Goal: Leave review/rating

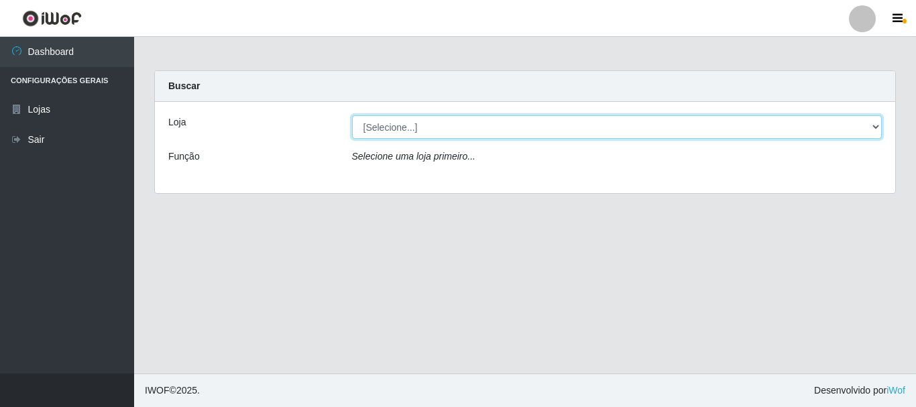
click at [874, 127] on select "[Selecione...] Nordestão - Alecrim" at bounding box center [617, 126] width 530 height 23
select select "453"
click at [352, 115] on select "[Selecione...] Nordestão - Alecrim" at bounding box center [617, 126] width 530 height 23
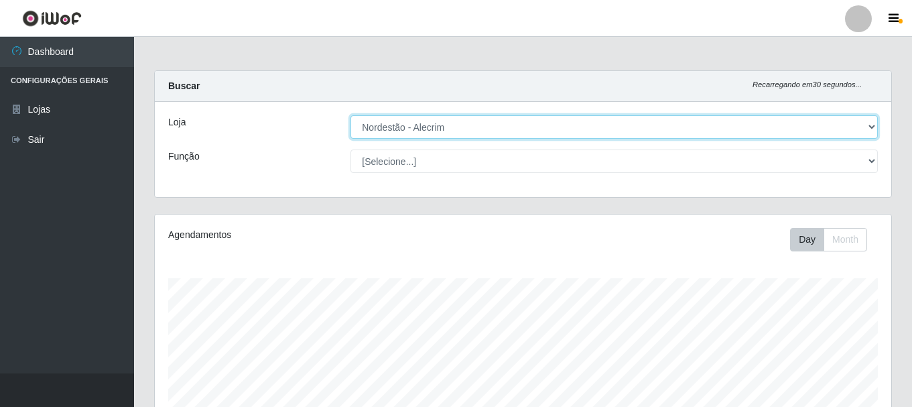
scroll to position [278, 737]
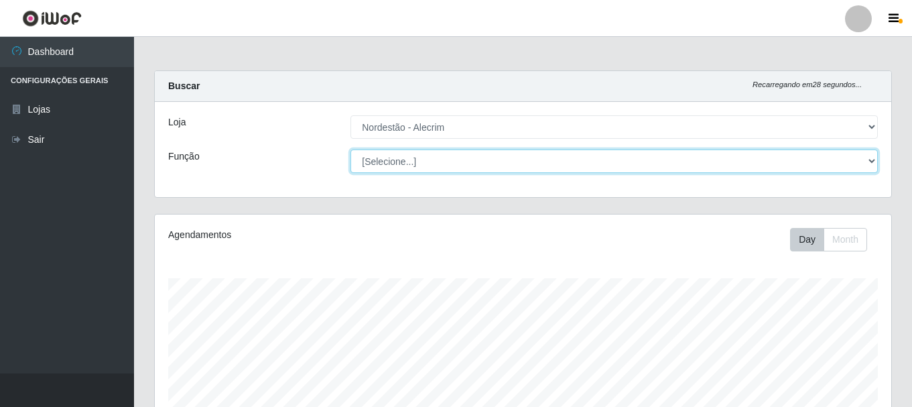
click at [871, 160] on select "[Selecione...] Balconista + Balconista de Padaria Balconista de Padaria ++ Emba…" at bounding box center [615, 160] width 528 height 23
select select "70"
click at [351, 149] on select "[Selecione...] Balconista + Balconista de Padaria Balconista de Padaria ++ Emba…" at bounding box center [615, 160] width 528 height 23
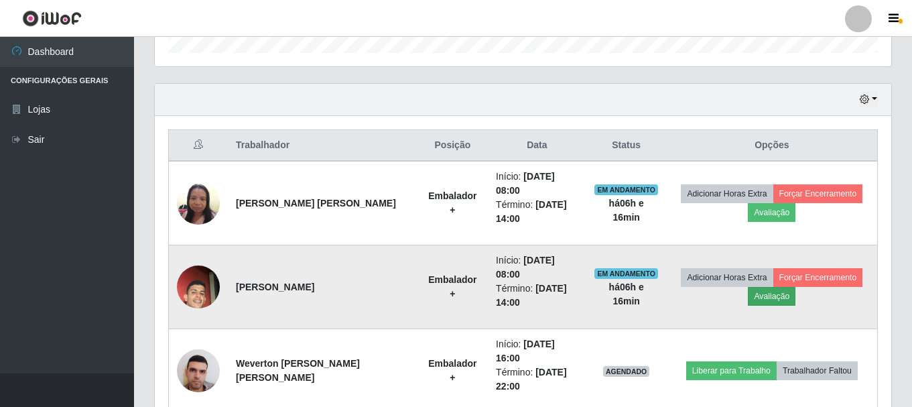
scroll to position [429, 0]
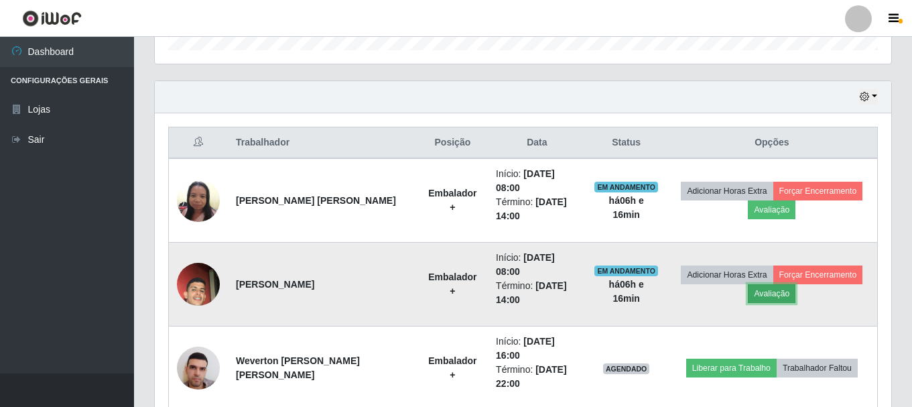
click at [779, 295] on button "Avaliação" at bounding box center [772, 293] width 48 height 19
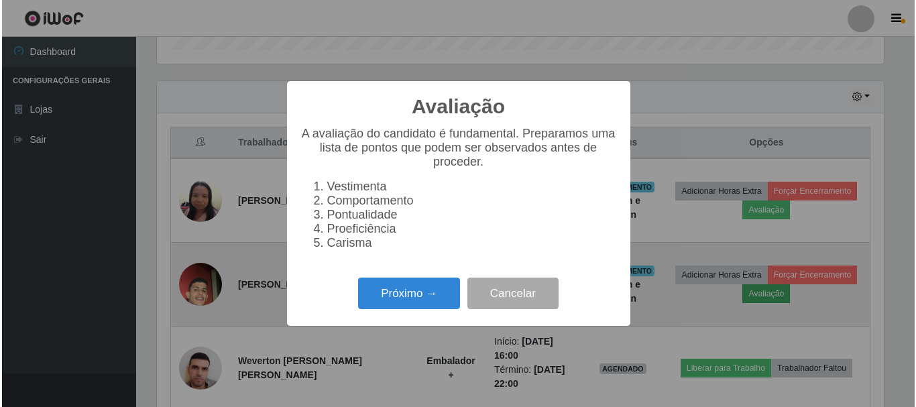
scroll to position [278, 730]
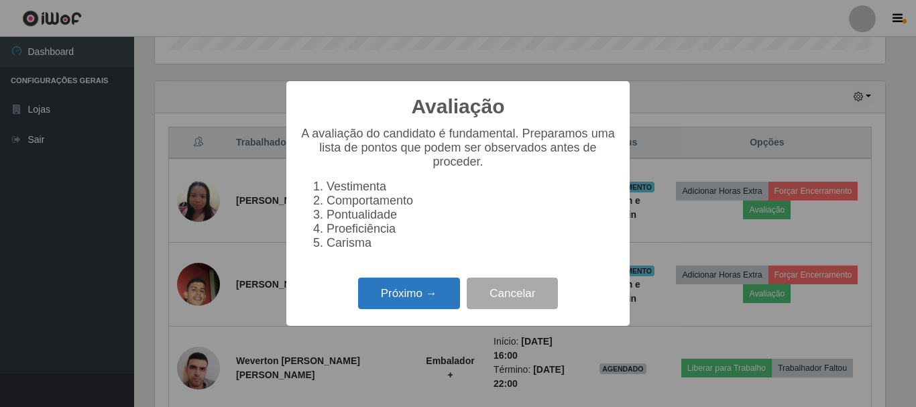
click at [424, 297] on button "Próximo →" at bounding box center [409, 294] width 102 height 32
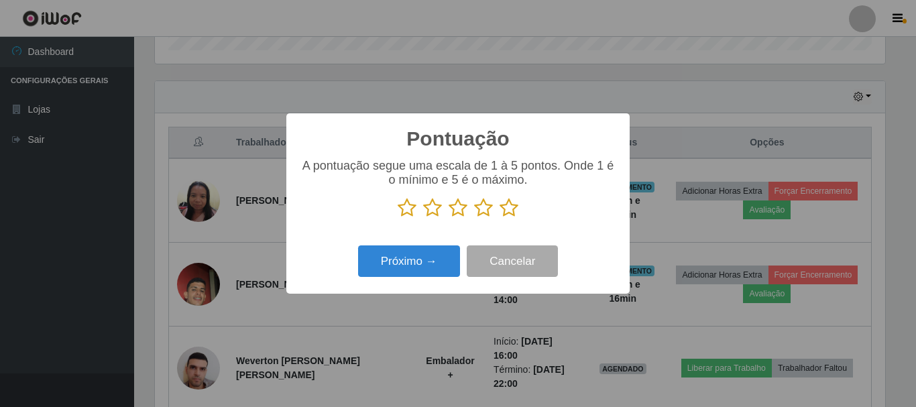
click at [511, 212] on icon at bounding box center [508, 208] width 19 height 20
click at [499, 218] on input "radio" at bounding box center [499, 218] width 0 height 0
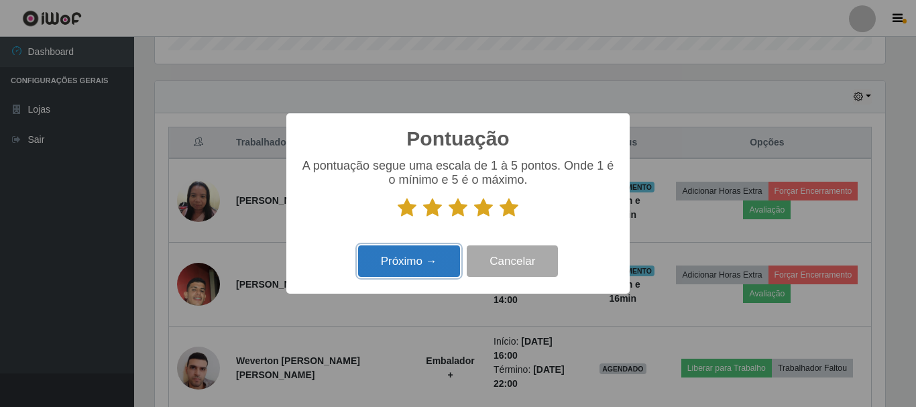
click at [439, 255] on button "Próximo →" at bounding box center [409, 261] width 102 height 32
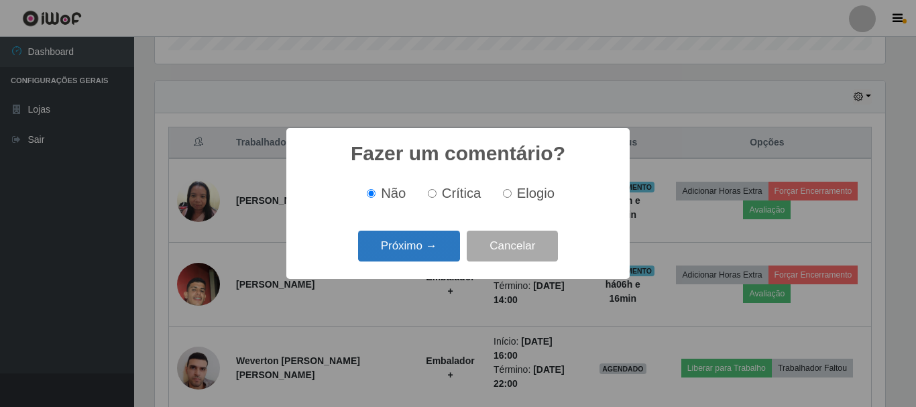
click at [445, 250] on button "Próximo →" at bounding box center [409, 247] width 102 height 32
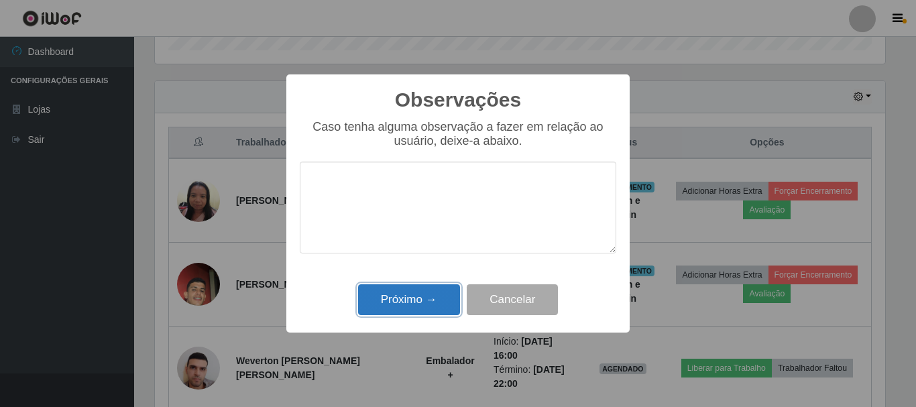
click at [432, 292] on button "Próximo →" at bounding box center [409, 300] width 102 height 32
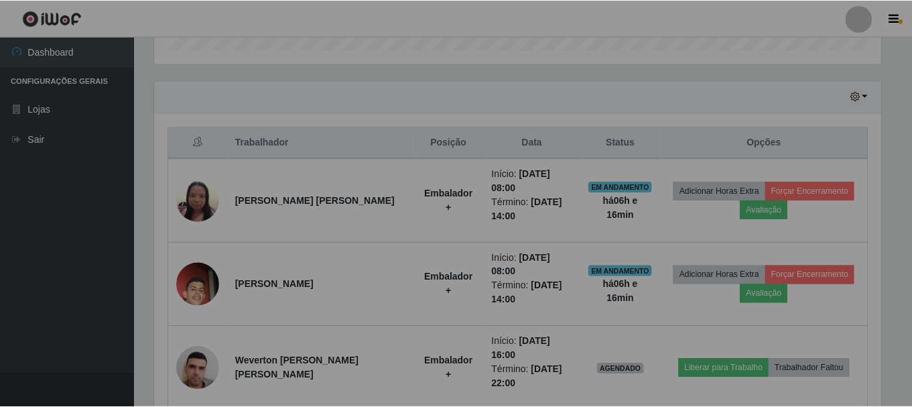
scroll to position [278, 737]
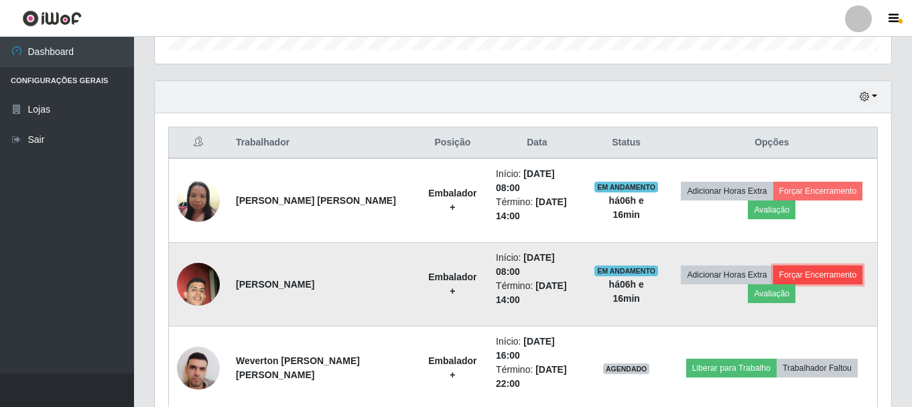
click at [792, 274] on button "Forçar Encerramento" at bounding box center [819, 274] width 90 height 19
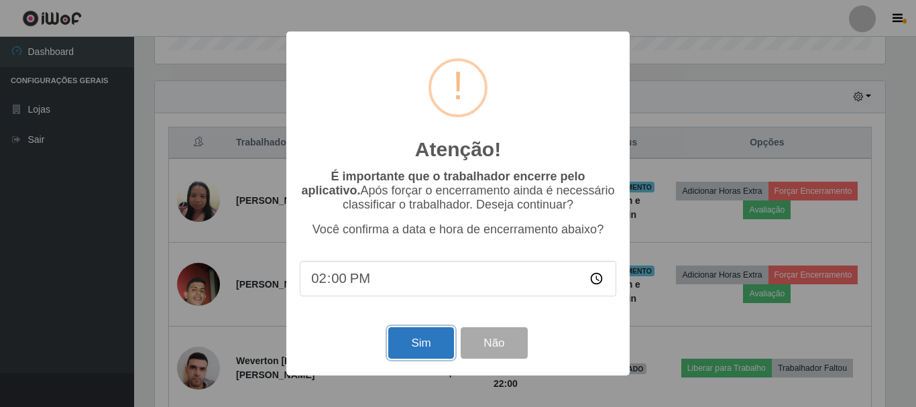
click at [437, 349] on button "Sim" at bounding box center [420, 343] width 65 height 32
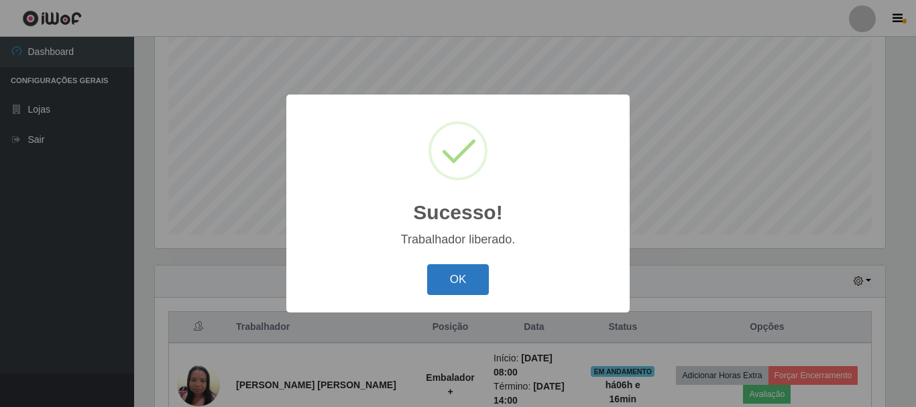
click at [449, 288] on button "OK" at bounding box center [458, 280] width 62 height 32
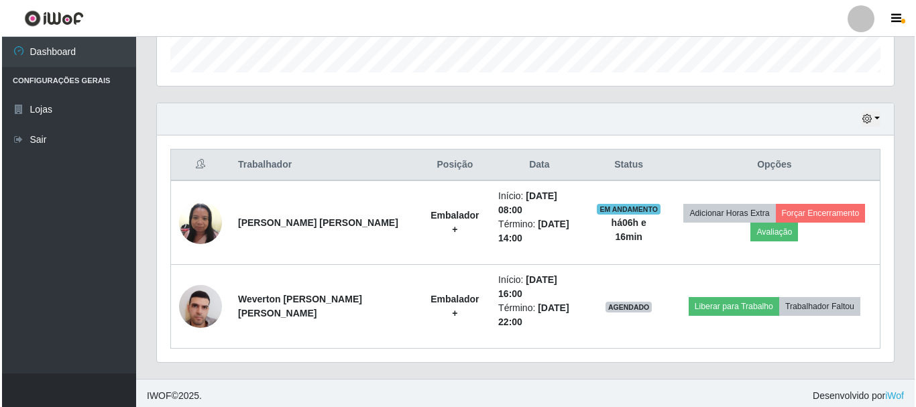
scroll to position [412, 0]
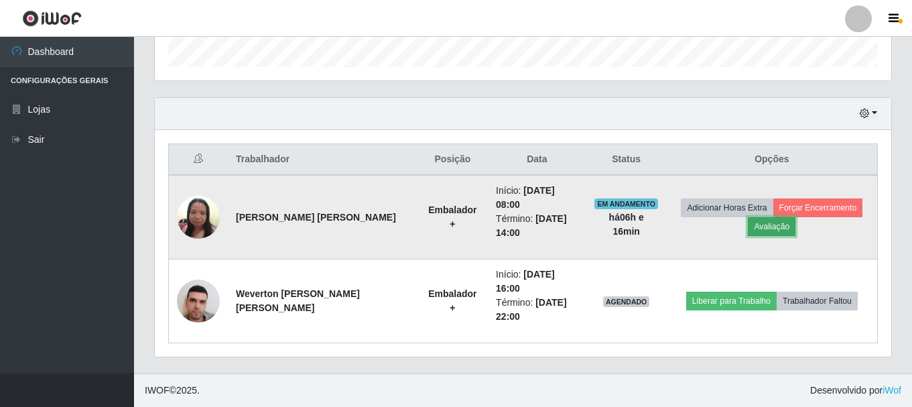
click at [771, 222] on button "Avaliação" at bounding box center [772, 226] width 48 height 19
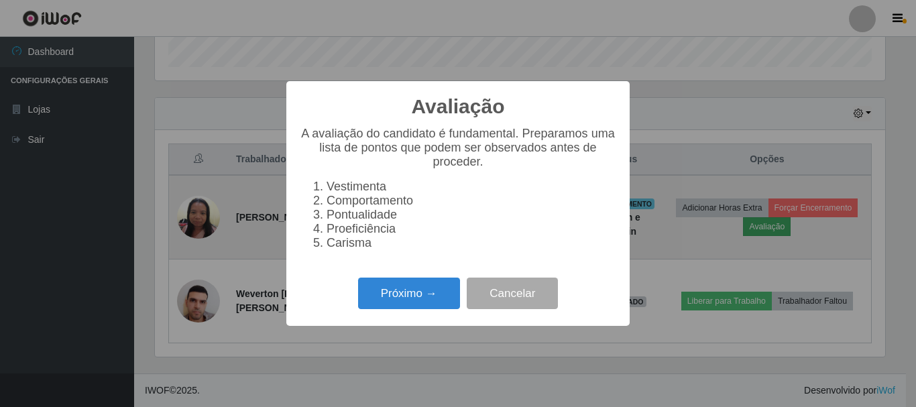
scroll to position [278, 730]
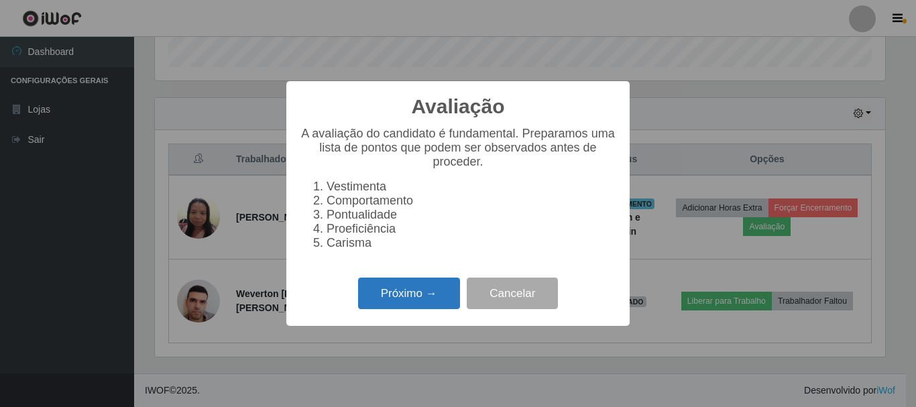
click at [426, 300] on button "Próximo →" at bounding box center [409, 294] width 102 height 32
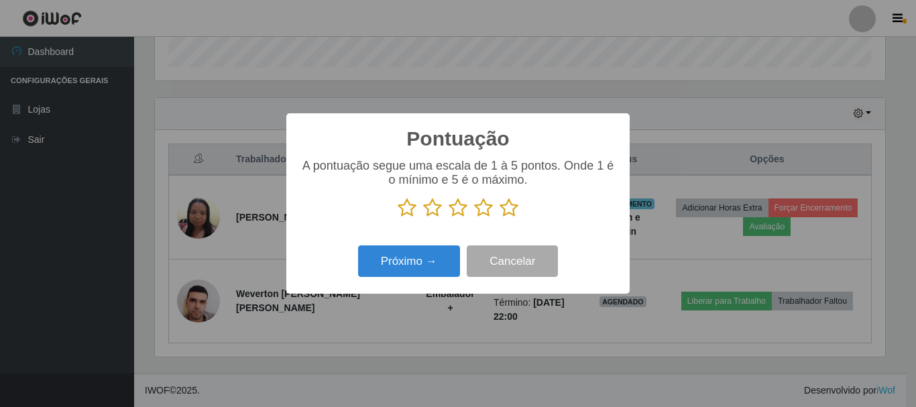
click at [509, 206] on icon at bounding box center [508, 208] width 19 height 20
click at [499, 218] on input "radio" at bounding box center [499, 218] width 0 height 0
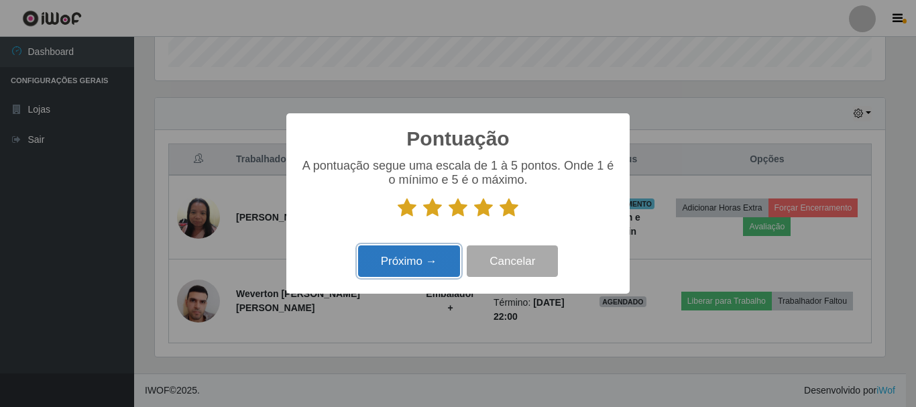
click at [432, 263] on button "Próximo →" at bounding box center [409, 261] width 102 height 32
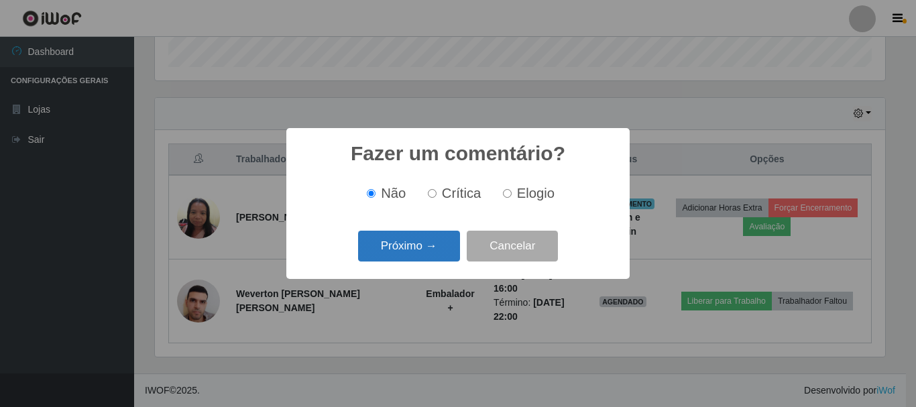
click at [451, 243] on button "Próximo →" at bounding box center [409, 247] width 102 height 32
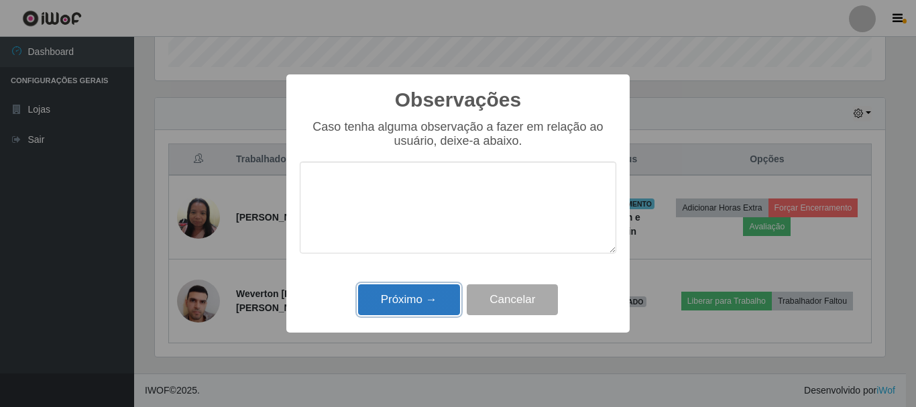
click at [425, 298] on button "Próximo →" at bounding box center [409, 300] width 102 height 32
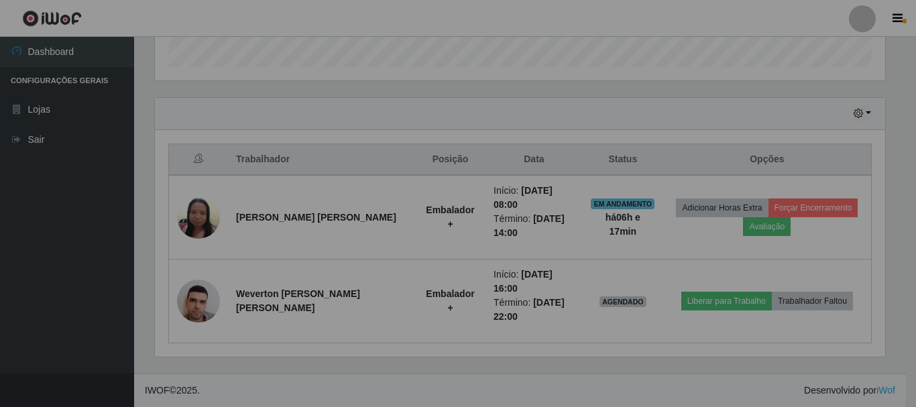
scroll to position [278, 737]
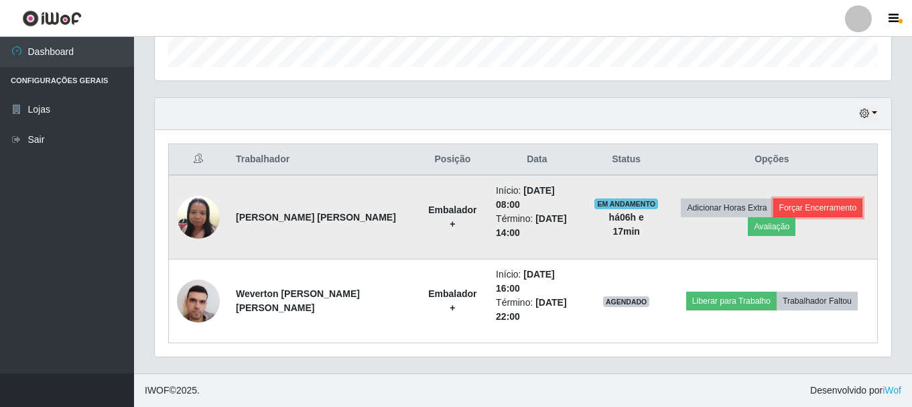
click at [797, 205] on button "Forçar Encerramento" at bounding box center [819, 207] width 90 height 19
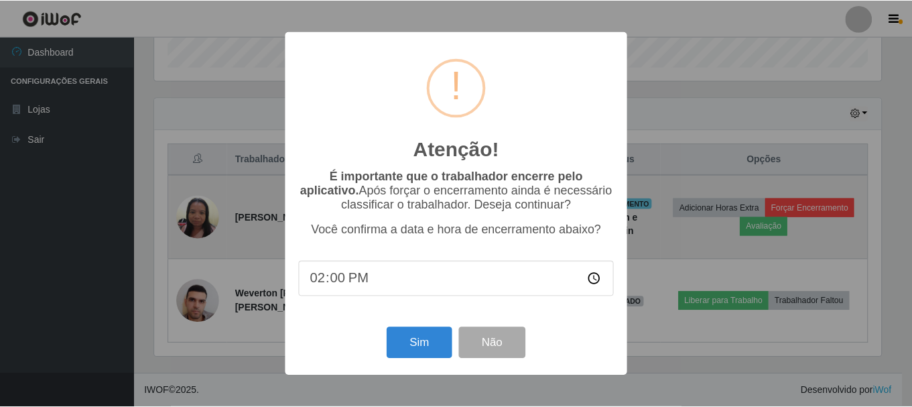
scroll to position [0, 0]
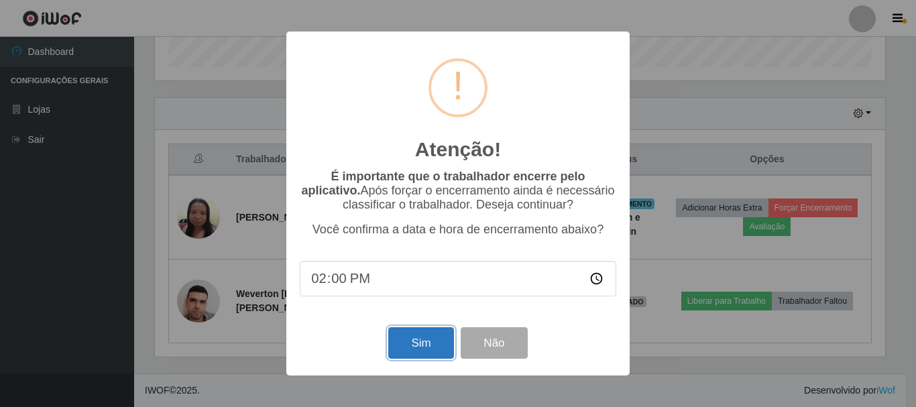
click at [432, 348] on button "Sim" at bounding box center [420, 343] width 65 height 32
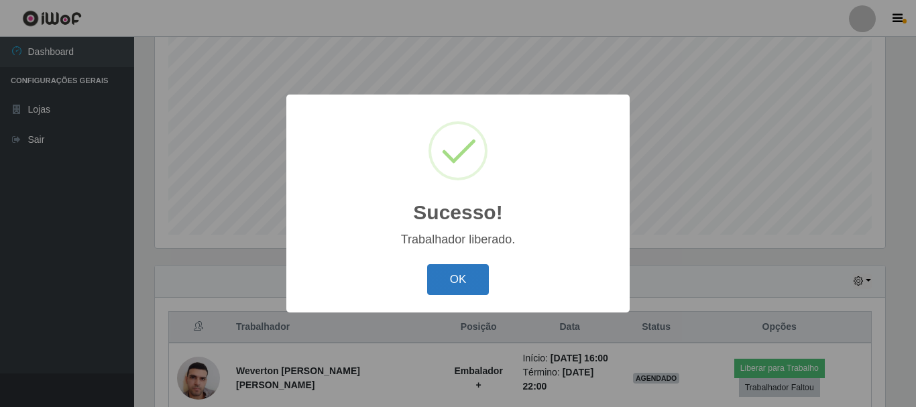
click at [442, 288] on button "OK" at bounding box center [458, 280] width 62 height 32
